Goal: Task Accomplishment & Management: Use online tool/utility

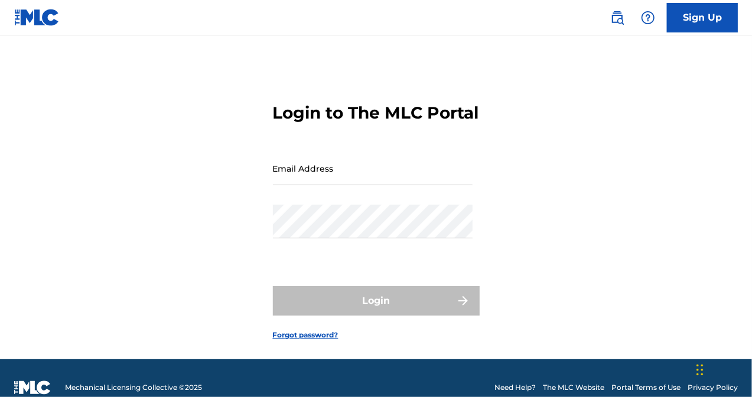
click at [324, 185] on input "Email Address" at bounding box center [373, 169] width 200 height 34
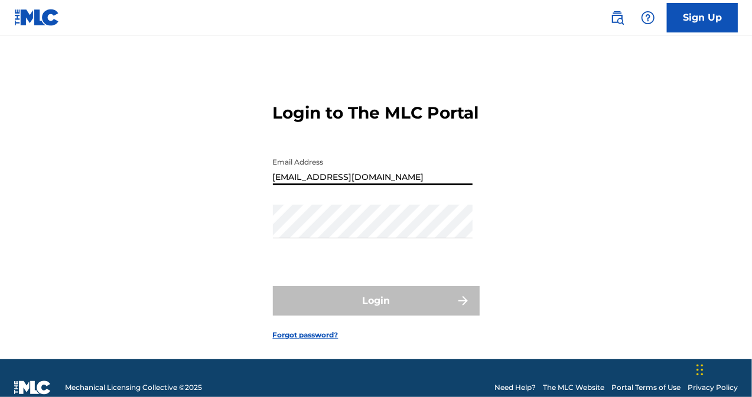
drag, startPoint x: 399, startPoint y: 198, endPoint x: 119, endPoint y: 175, distance: 280.9
click at [119, 175] on div "Login to The MLC Portal Email Address [EMAIL_ADDRESS][DOMAIN_NAME] Password Log…" at bounding box center [376, 212] width 752 height 295
type input "[PERSON_NAME][EMAIL_ADDRESS][PERSON_NAME][DOMAIN_NAME]"
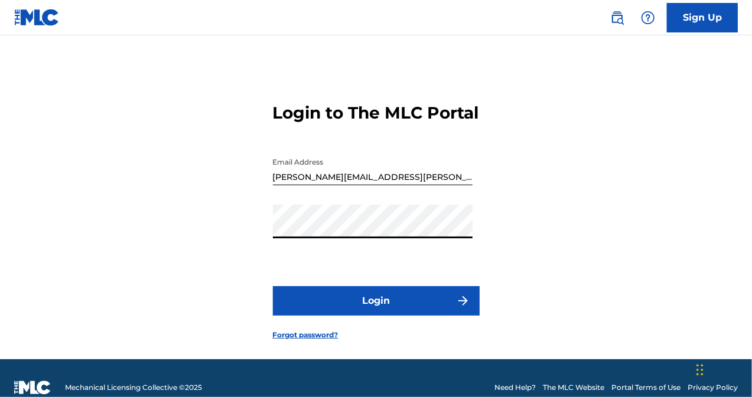
click at [273, 286] on button "Login" at bounding box center [376, 301] width 207 height 30
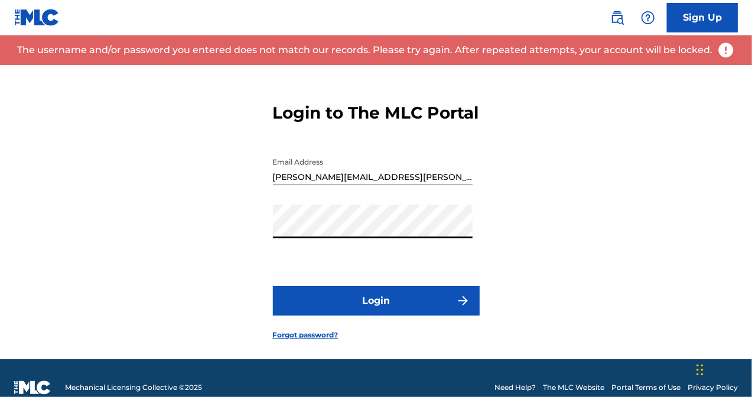
click at [273, 286] on button "Login" at bounding box center [376, 301] width 207 height 30
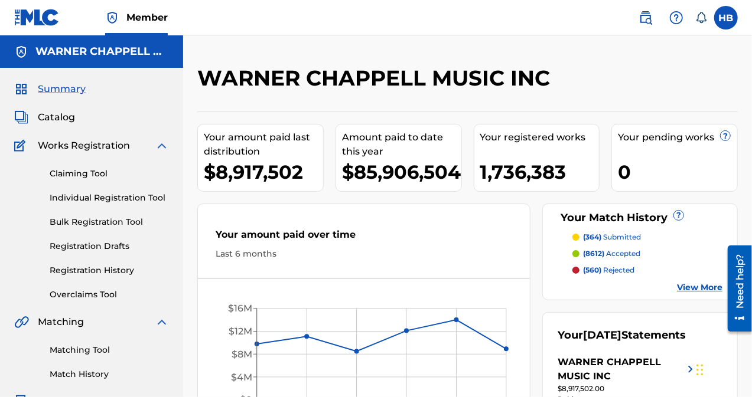
click at [61, 172] on link "Claiming Tool" at bounding box center [109, 174] width 119 height 12
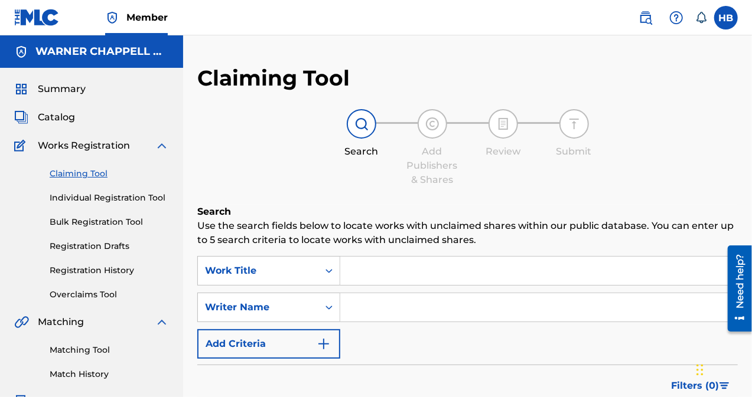
click at [359, 273] on input "Search Form" at bounding box center [538, 271] width 397 height 28
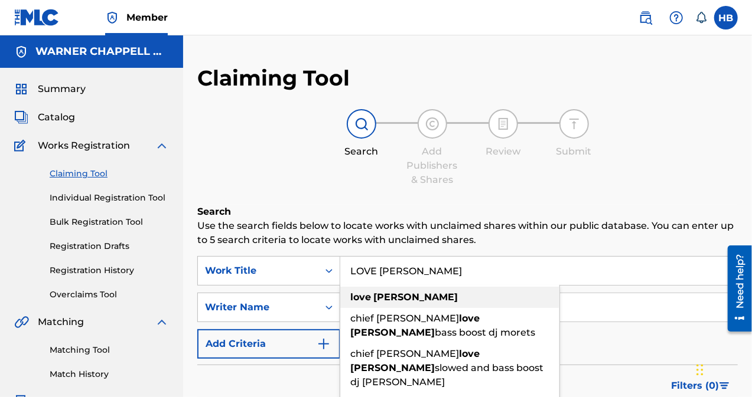
click at [396, 301] on div "love [PERSON_NAME]" at bounding box center [449, 297] width 219 height 21
type input "love [PERSON_NAME]"
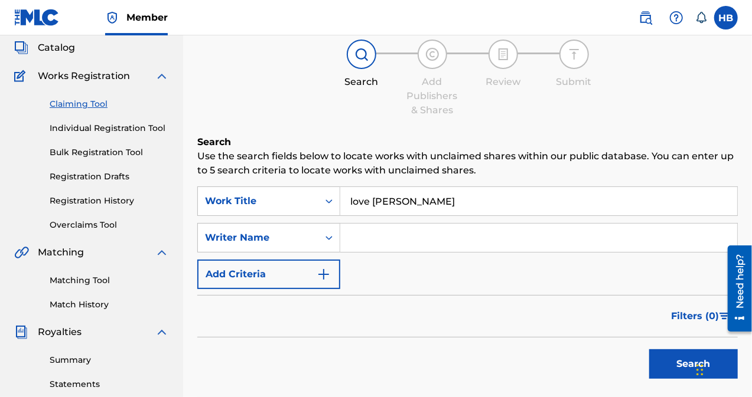
scroll to position [177, 0]
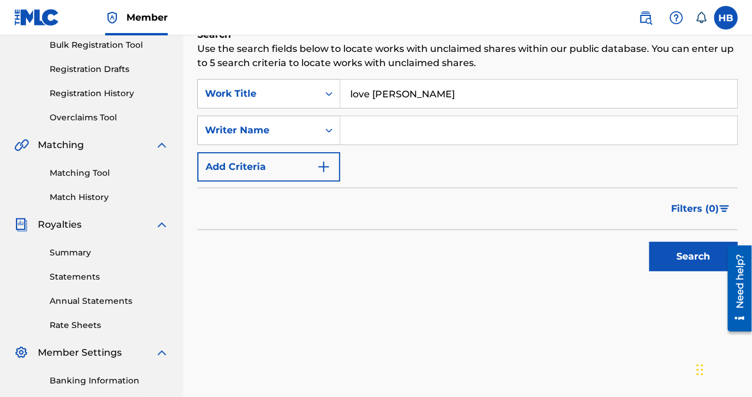
drag, startPoint x: 641, startPoint y: 263, endPoint x: 663, endPoint y: 258, distance: 21.8
click at [644, 263] on div "Search" at bounding box center [467, 253] width 540 height 47
drag, startPoint x: 663, startPoint y: 258, endPoint x: 656, endPoint y: 262, distance: 8.2
click at [661, 260] on button "Search" at bounding box center [693, 257] width 89 height 30
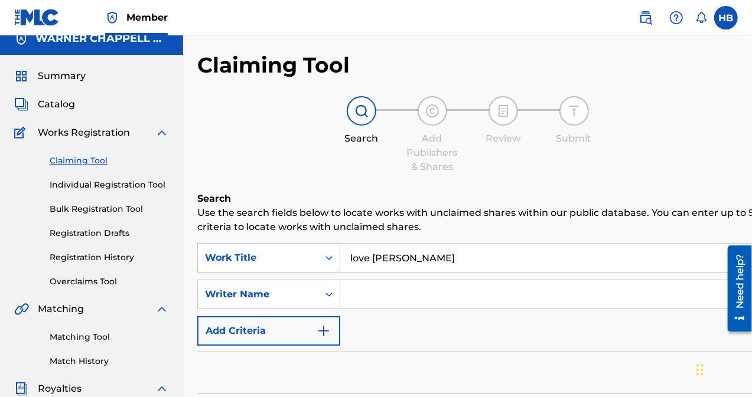
scroll to position [0, 0]
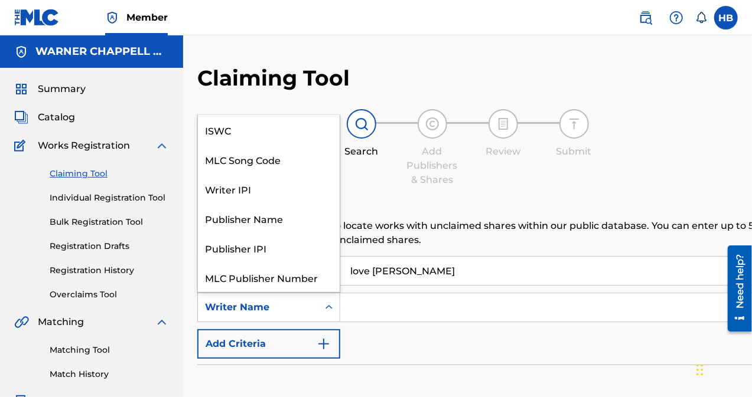
click at [304, 313] on div "Writer Name" at bounding box center [258, 308] width 106 height 14
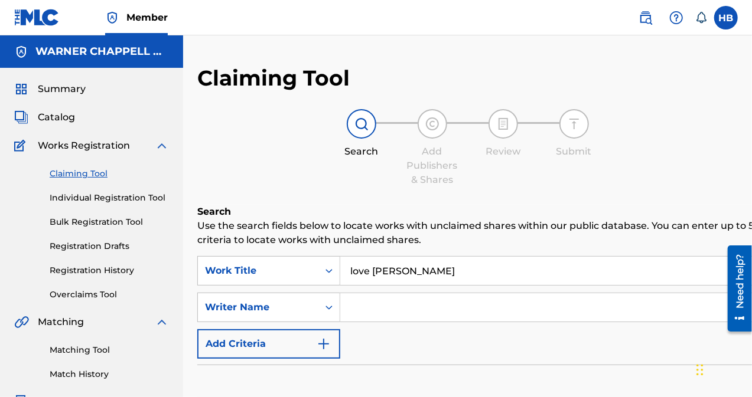
click at [385, 310] on input "Search Form" at bounding box center [579, 308] width 479 height 28
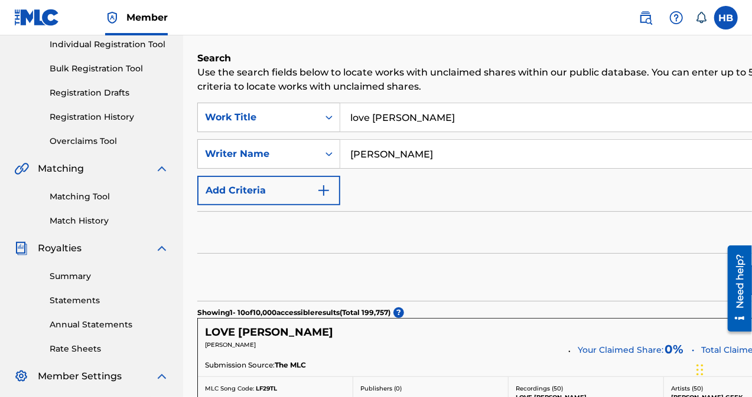
scroll to position [177, 0]
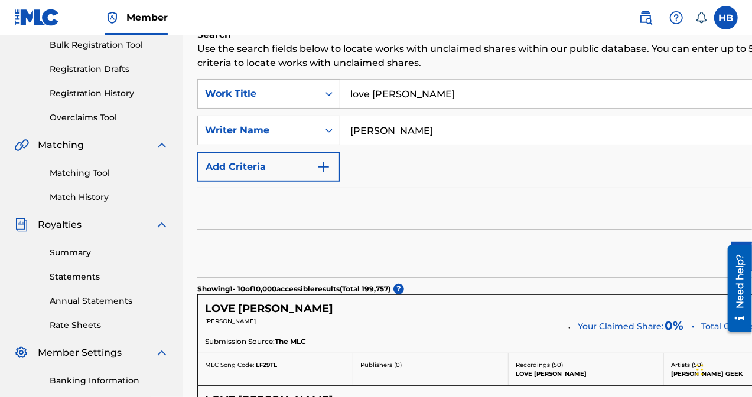
type input "[PERSON_NAME]"
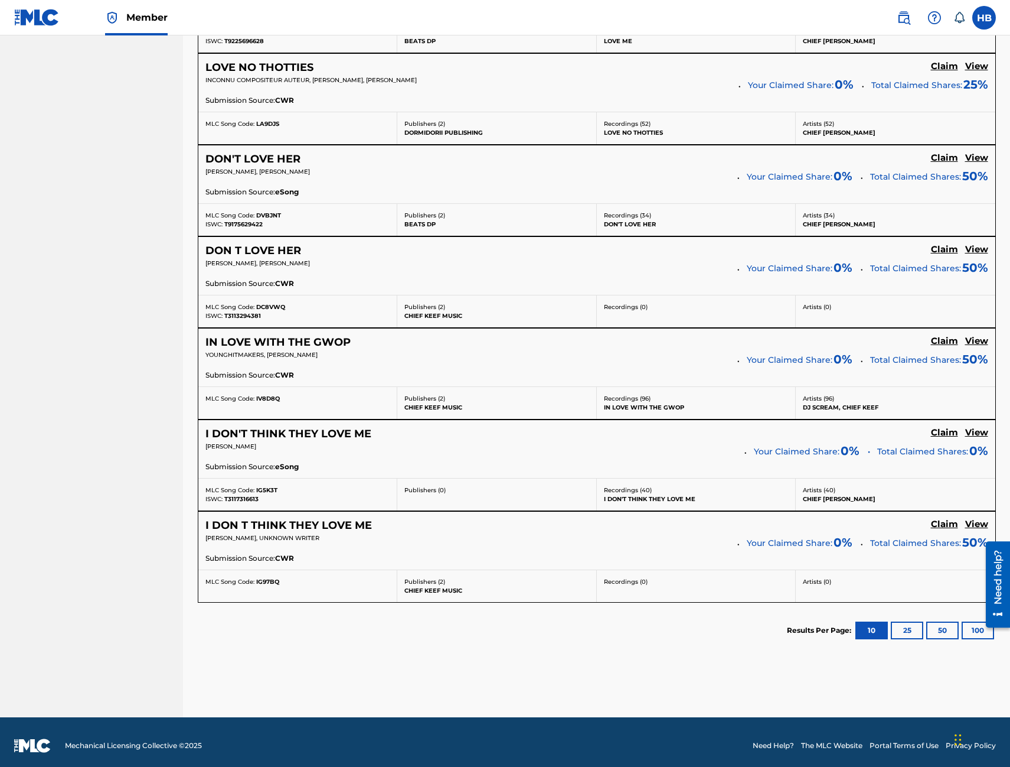
scroll to position [700, 0]
